Goal: Use online tool/utility: Utilize a website feature to perform a specific function

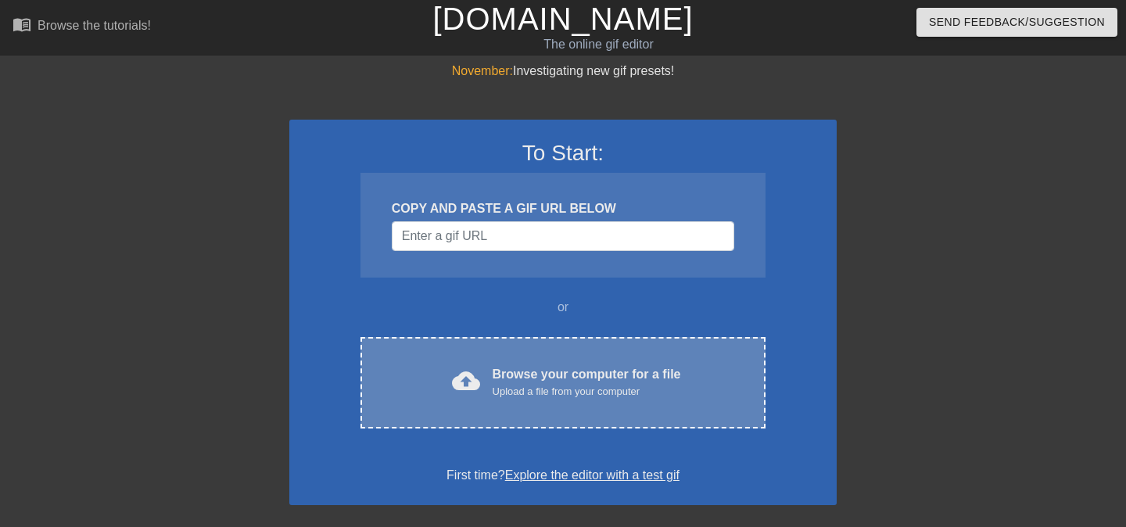
click at [485, 371] on div "cloud_upload Browse your computer for a file Upload a file from your computer" at bounding box center [562, 382] width 339 height 35
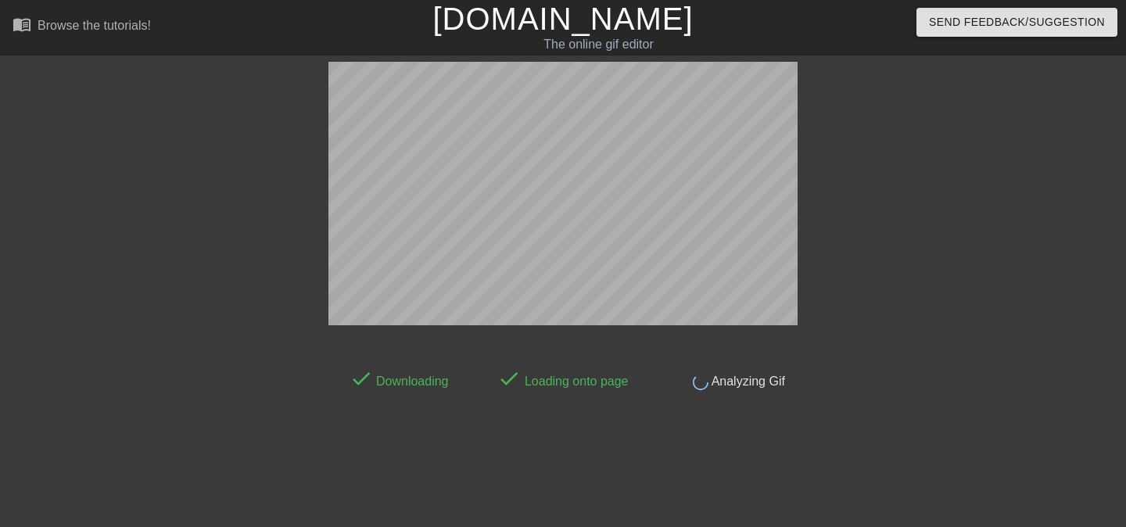
scroll to position [38, 0]
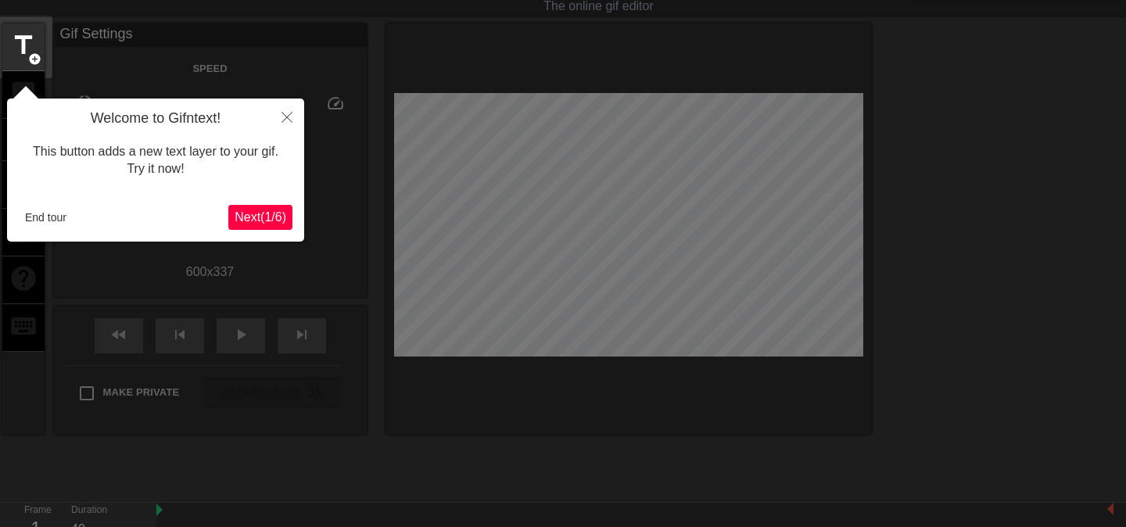
click at [267, 222] on span "Next ( 1 / 6 )" at bounding box center [260, 216] width 52 height 13
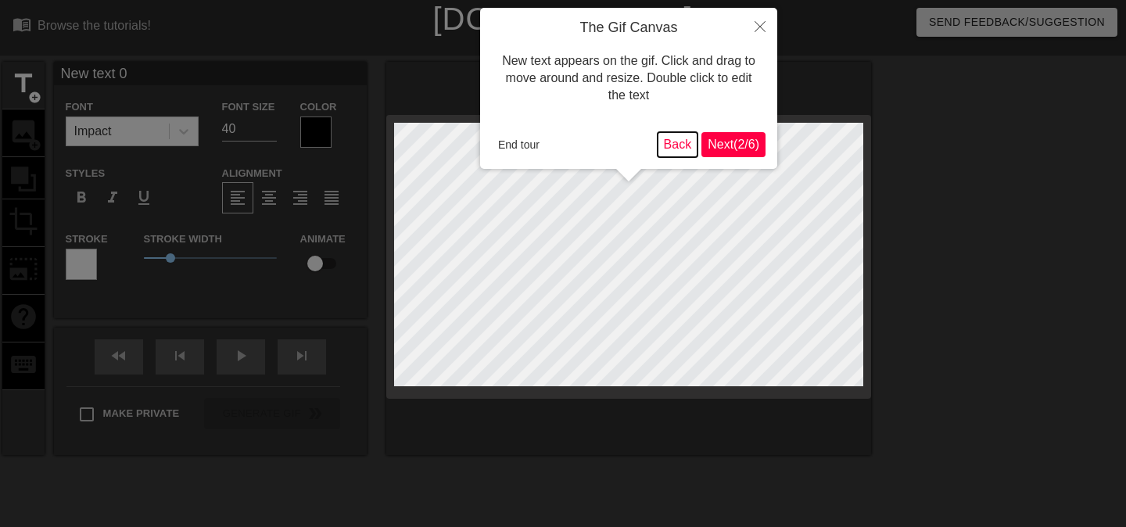
click at [671, 144] on button "Back" at bounding box center [677, 144] width 41 height 25
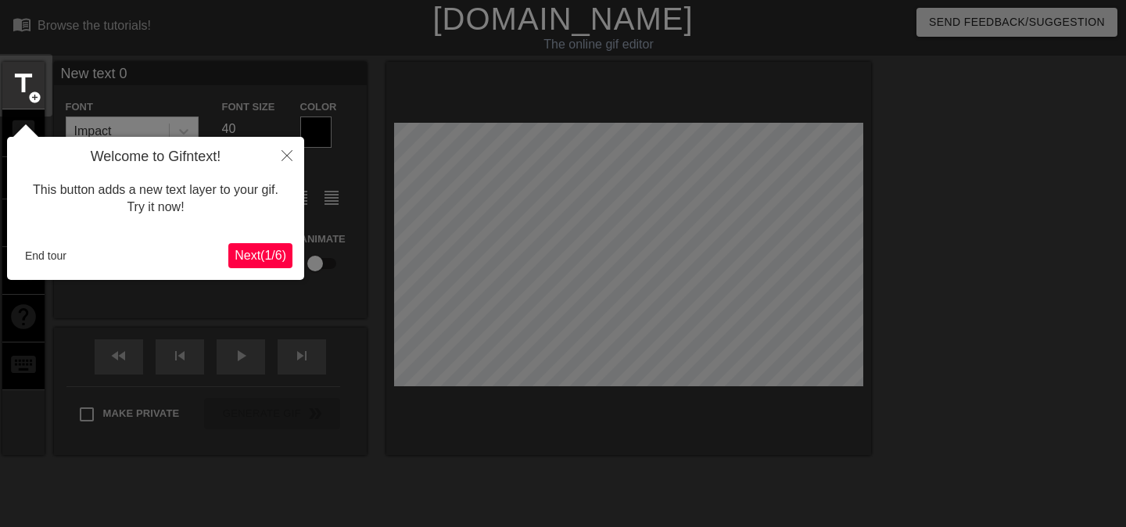
scroll to position [38, 0]
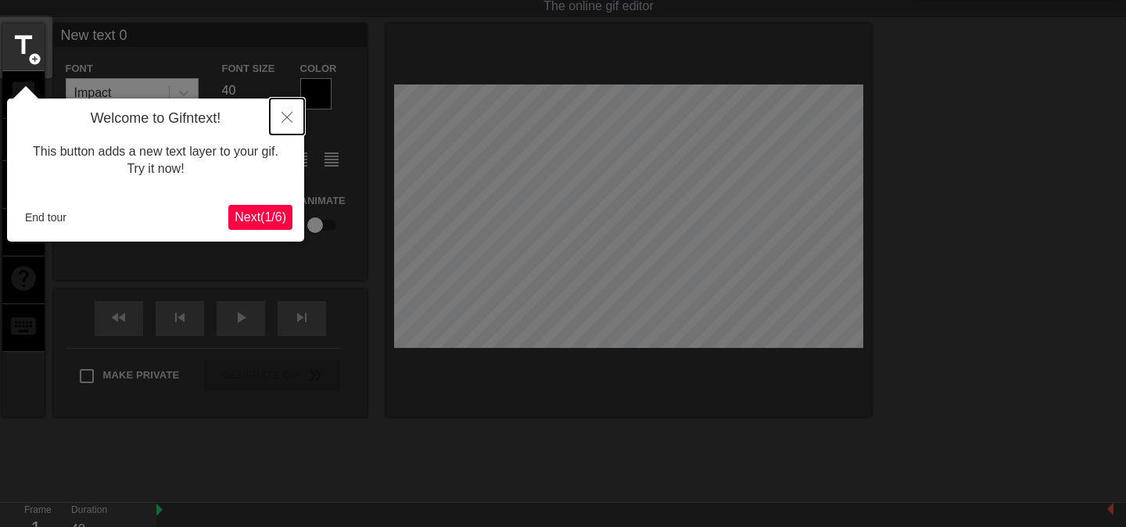
click at [296, 114] on button "Close" at bounding box center [287, 116] width 34 height 36
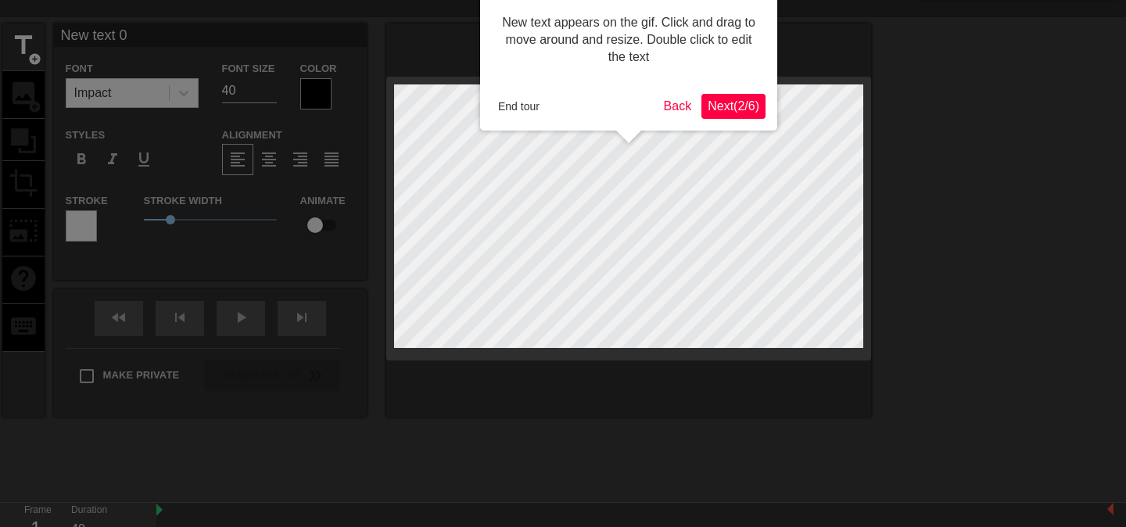
scroll to position [0, 0]
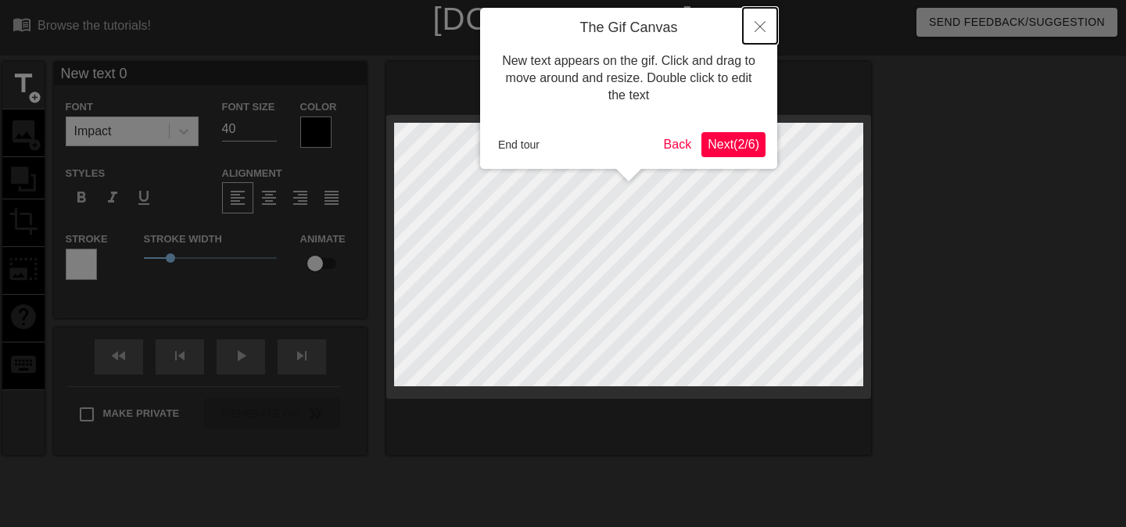
click at [754, 24] on icon "Close" at bounding box center [759, 26] width 11 height 11
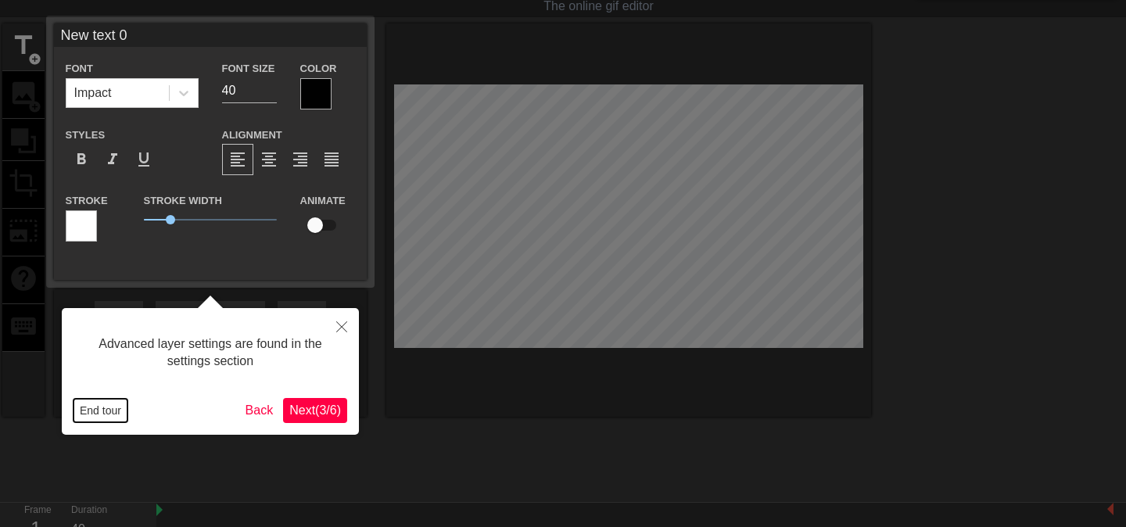
click at [103, 406] on button "End tour" at bounding box center [100, 410] width 54 height 23
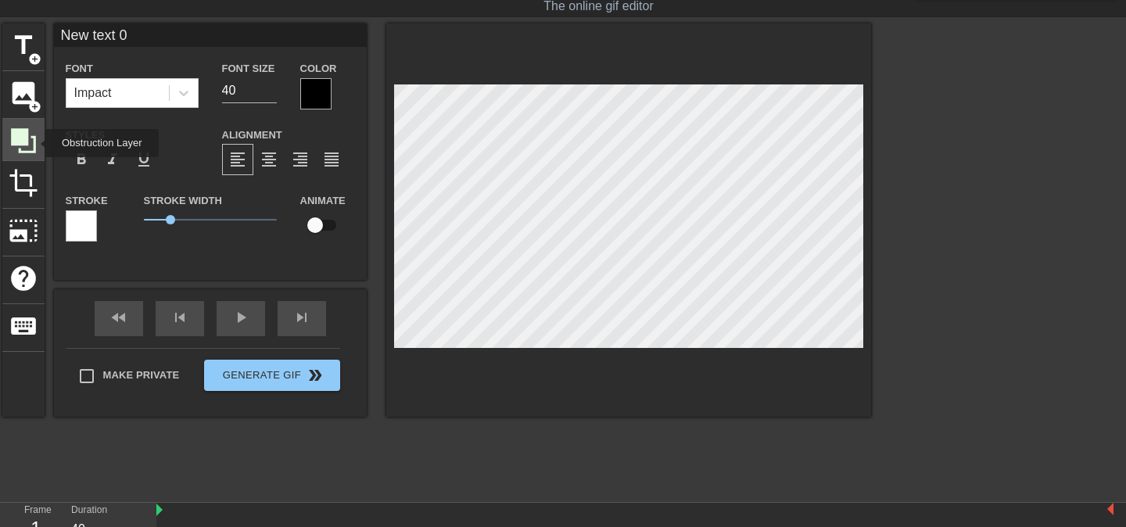
click at [35, 143] on icon at bounding box center [23, 140] width 25 height 25
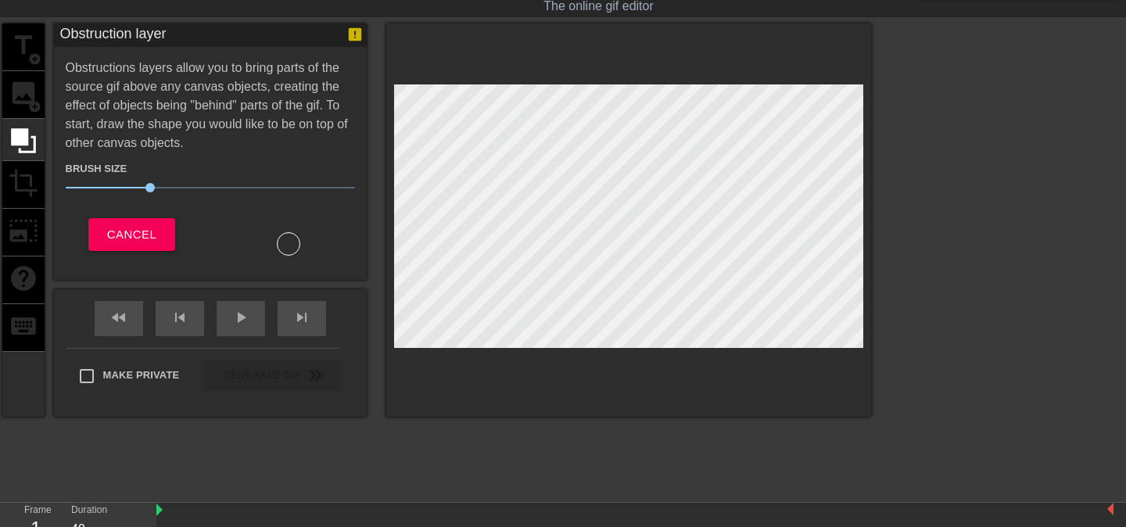
click at [20, 100] on div "title add_circle image add_circle crop photo_size_select_large help keyboard" at bounding box center [23, 219] width 42 height 393
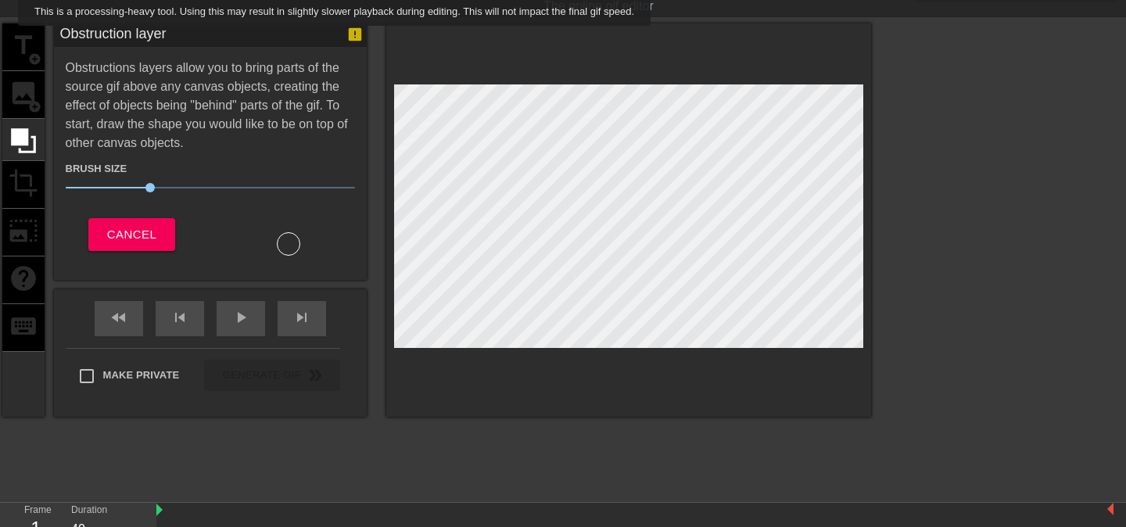
click at [352, 37] on icon at bounding box center [354, 34] width 13 height 13
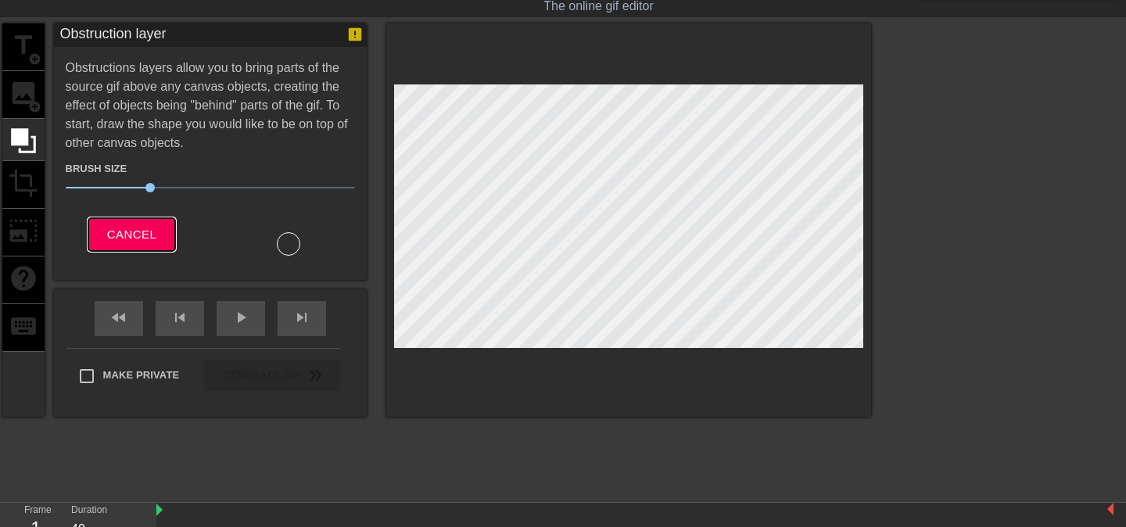
click at [103, 218] on button "Cancel" at bounding box center [131, 234] width 87 height 33
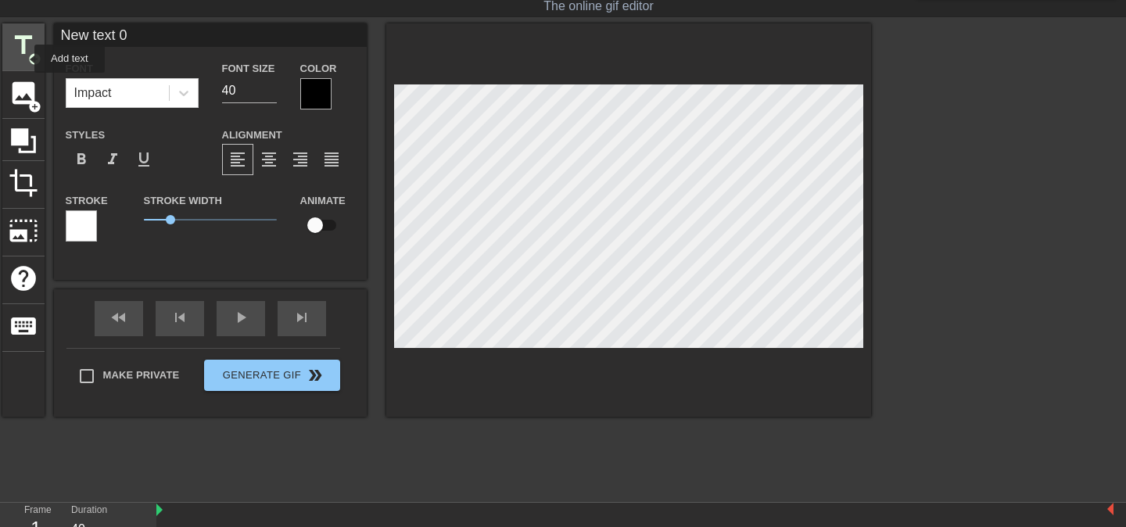
click at [24, 59] on span "title" at bounding box center [24, 45] width 30 height 30
type input "New text 1"
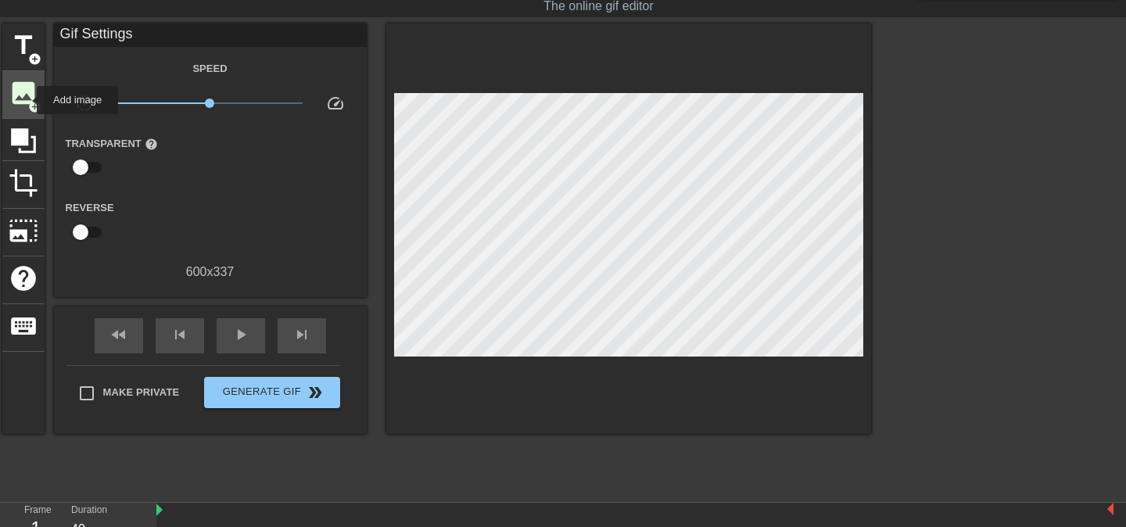
click at [27, 100] on span "image" at bounding box center [24, 93] width 30 height 30
